Goal: Check status: Check status

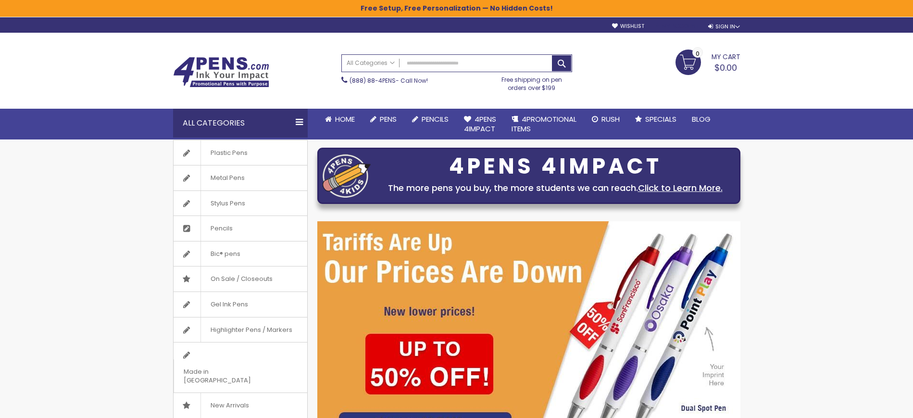
click at [679, 29] on link "My Account" at bounding box center [677, 26] width 43 height 7
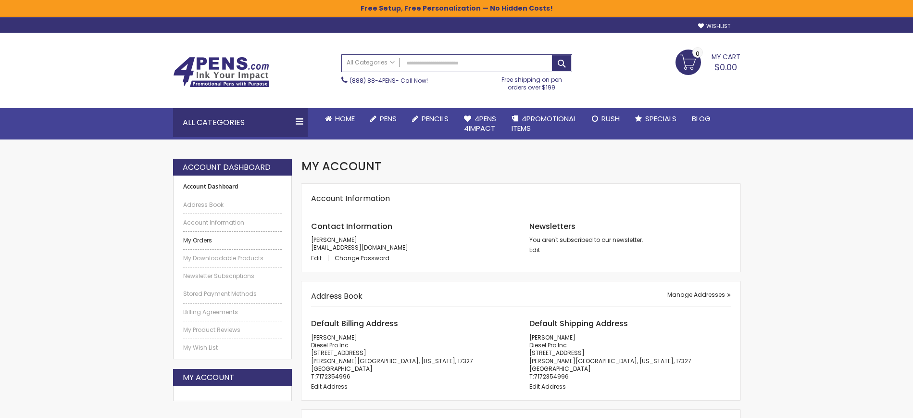
click at [212, 242] on link "My Orders" at bounding box center [232, 241] width 99 height 8
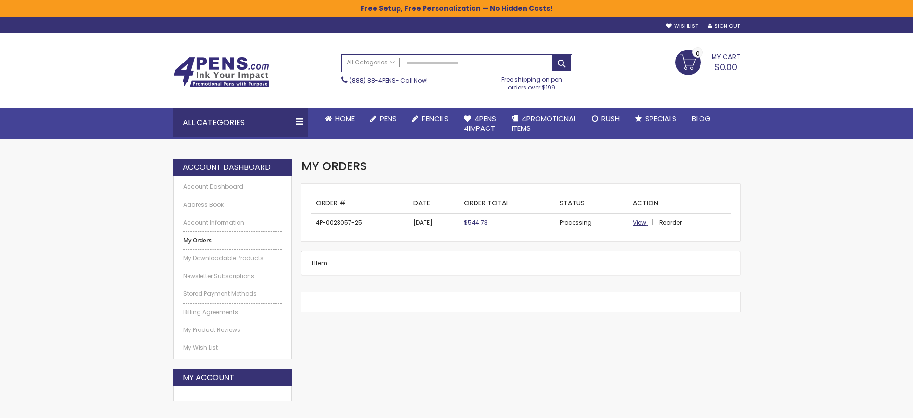
click at [643, 226] on span "View" at bounding box center [639, 222] width 13 height 8
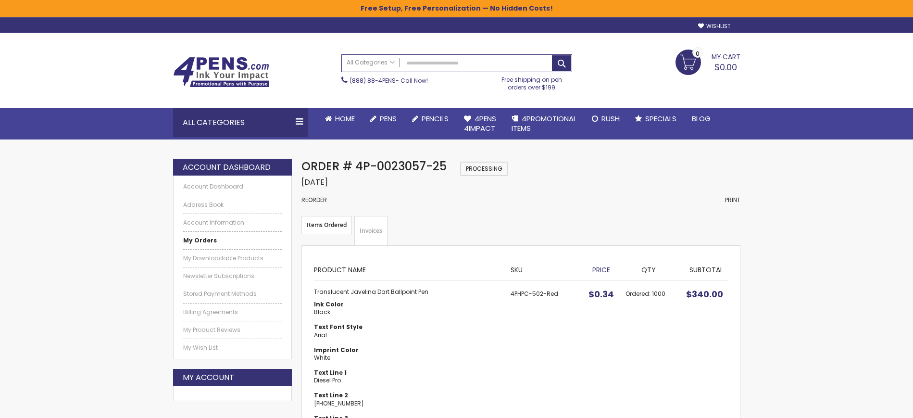
click at [377, 234] on link "Invoices" at bounding box center [370, 231] width 33 height 30
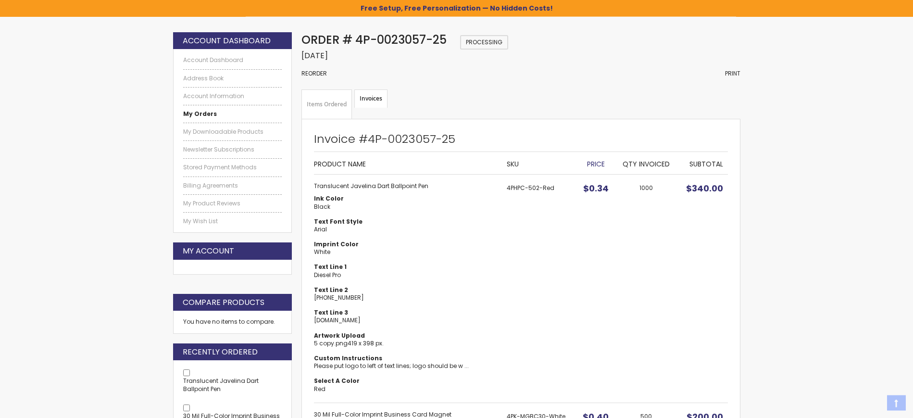
scroll to position [147, 0]
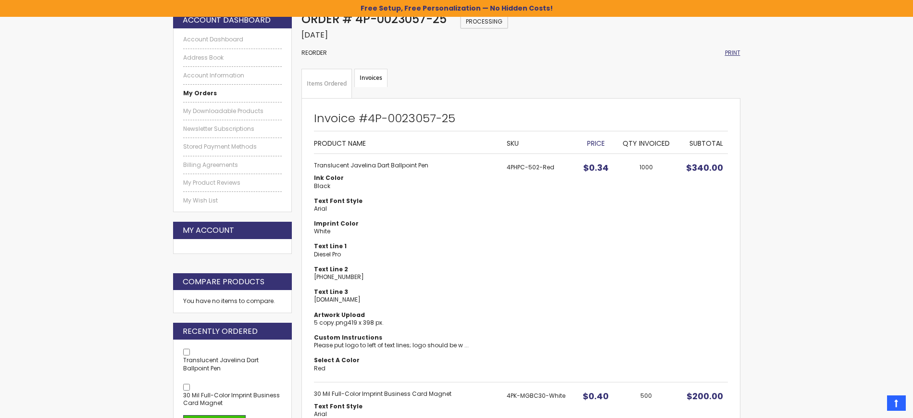
click at [738, 50] on span "Print" at bounding box center [732, 53] width 15 height 8
